Goal: Check status: Check status

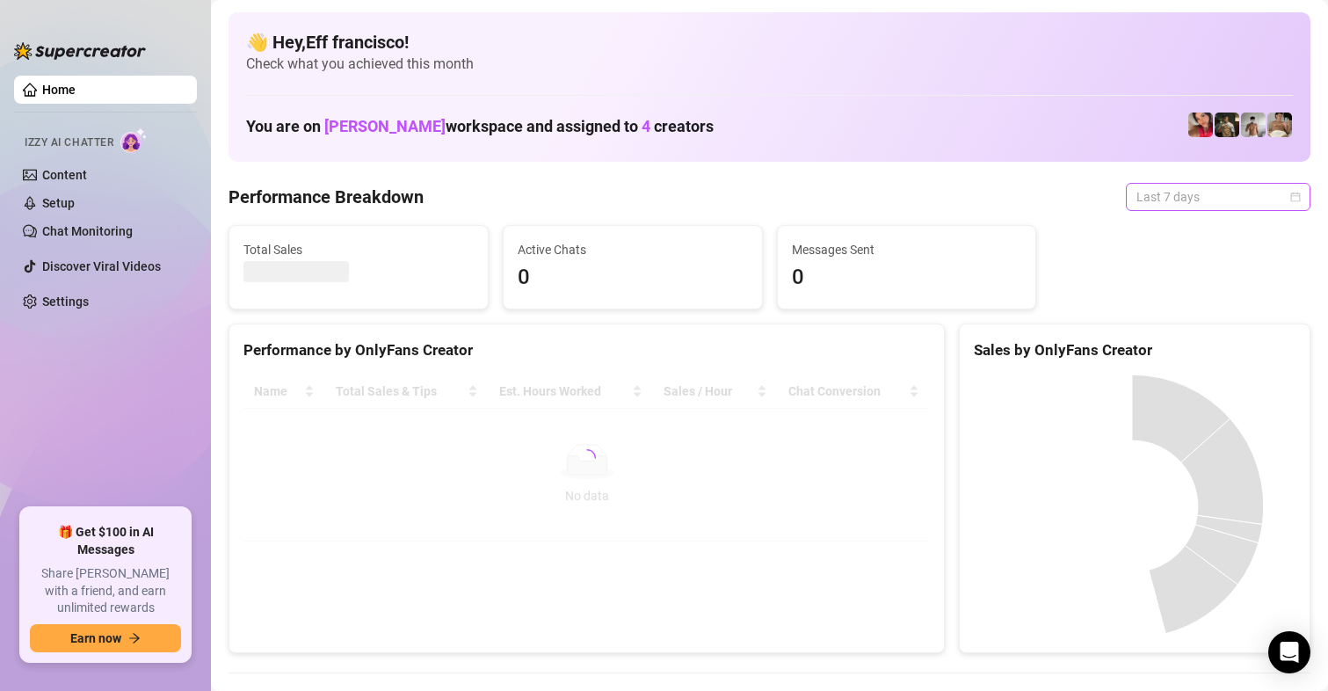
click at [1232, 199] on span "Last 7 days" at bounding box center [1217, 197] width 163 height 26
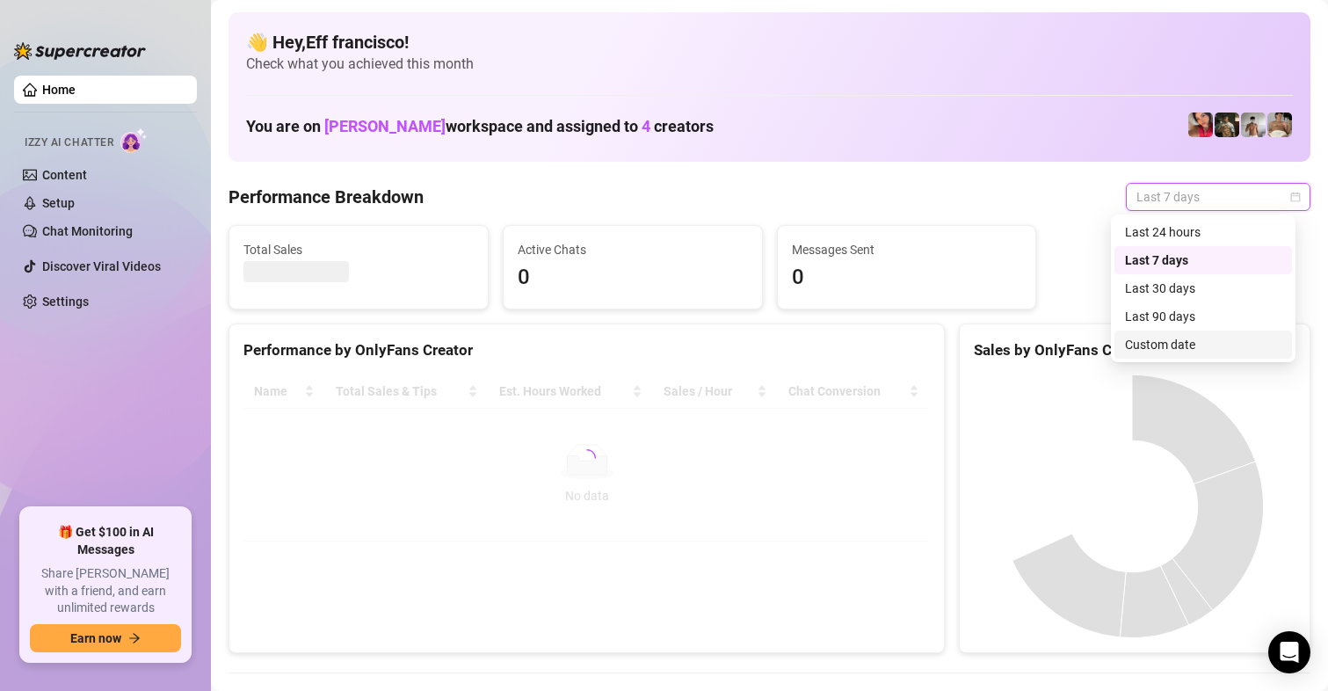
click at [1155, 344] on div "Custom date" at bounding box center [1203, 344] width 156 height 19
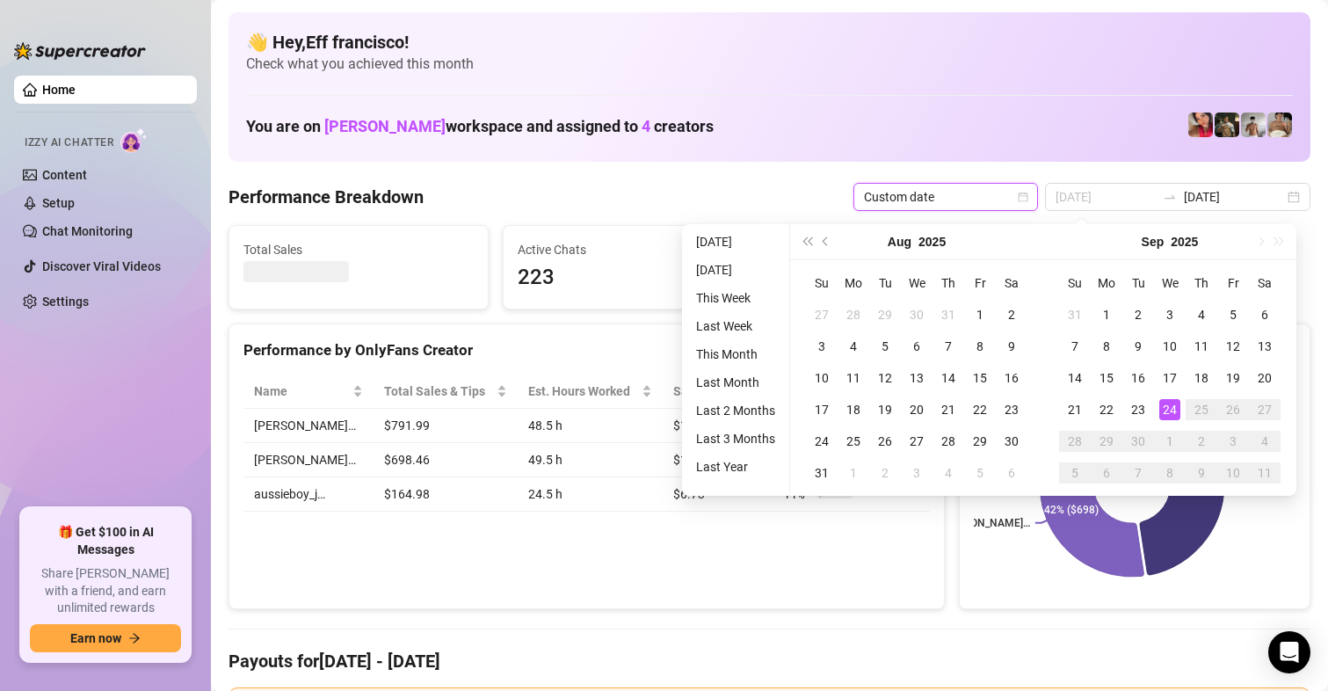
click at [1172, 409] on div "24" at bounding box center [1169, 409] width 21 height 21
click at [1171, 410] on div "24" at bounding box center [1169, 409] width 21 height 21
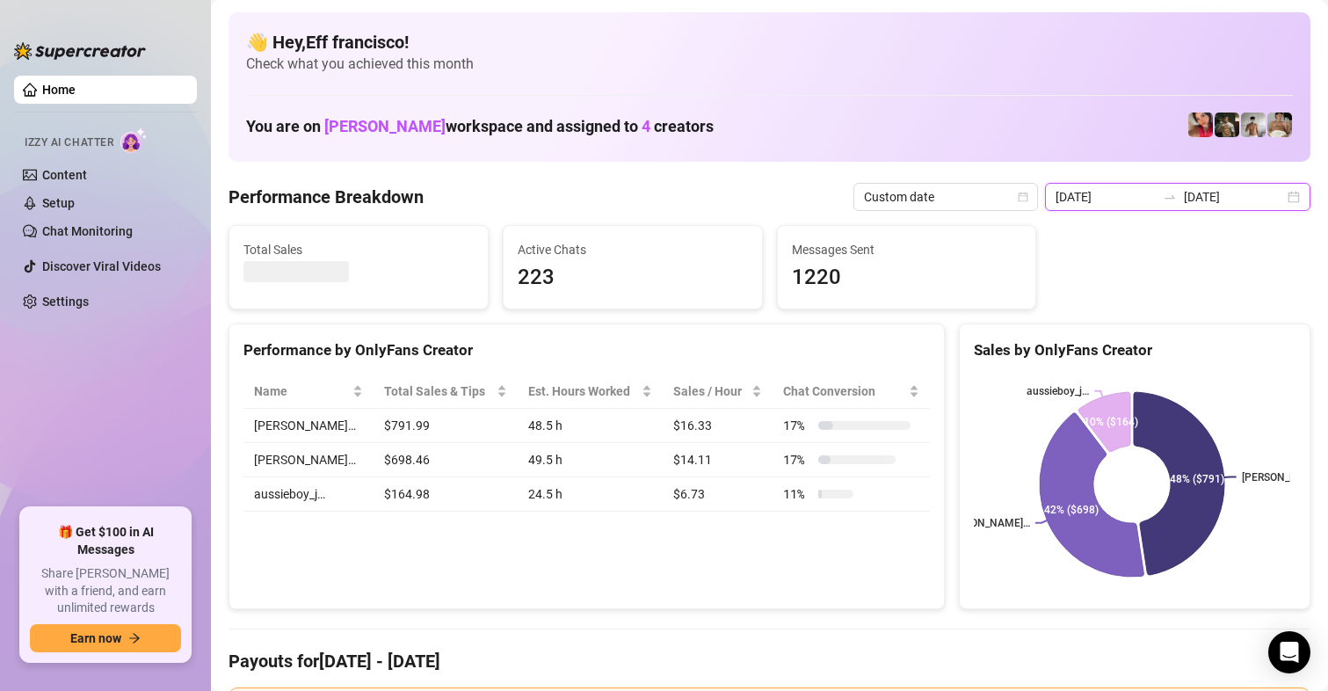
click at [1145, 193] on input "[DATE]" at bounding box center [1105, 196] width 100 height 19
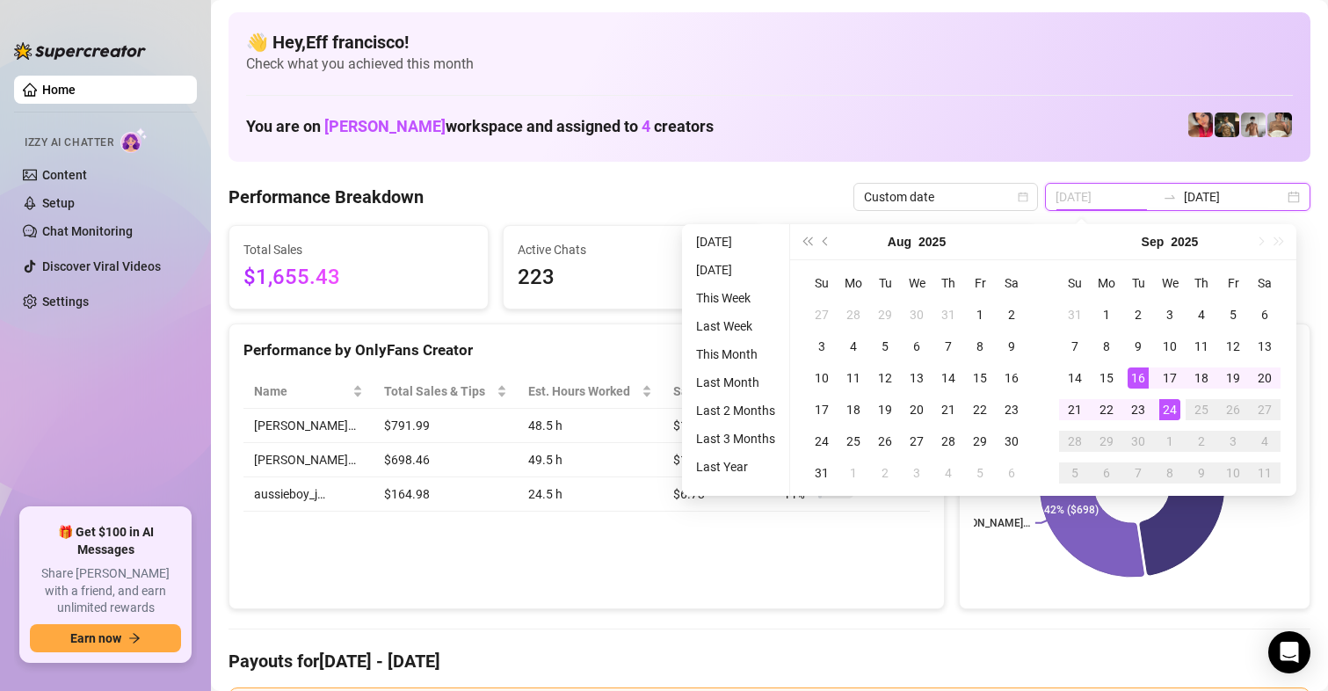
type input "[DATE]"
click at [1162, 408] on div "24" at bounding box center [1169, 409] width 21 height 21
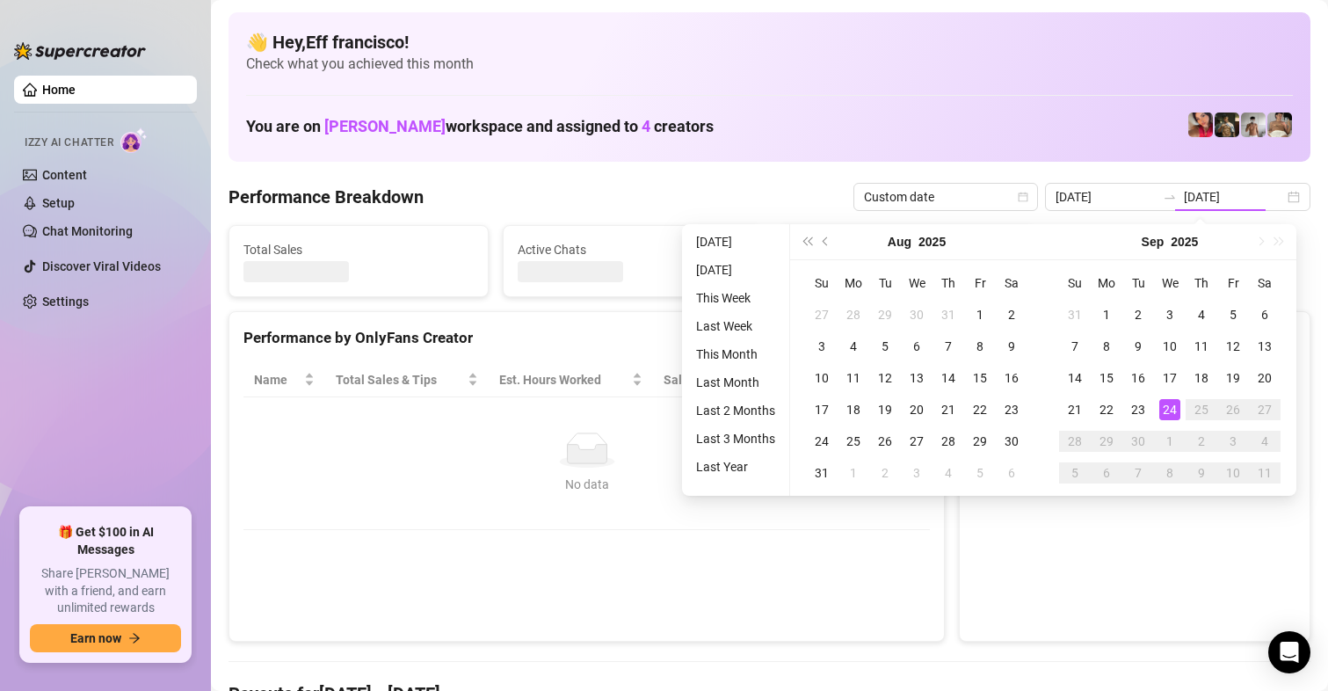
type input "[DATE]"
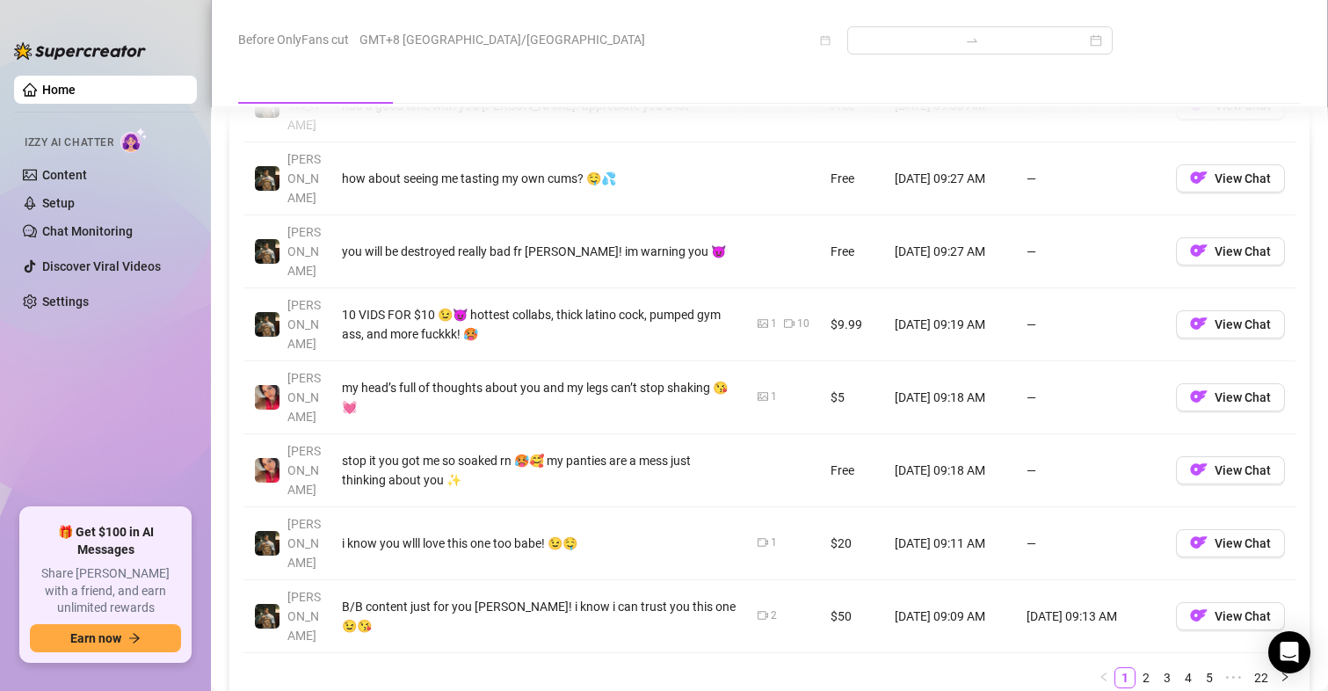
scroll to position [2372, 0]
